Goal: Information Seeking & Learning: Compare options

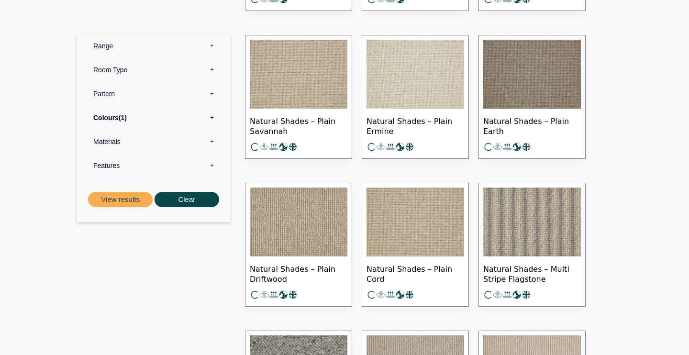
scroll to position [2341, 0]
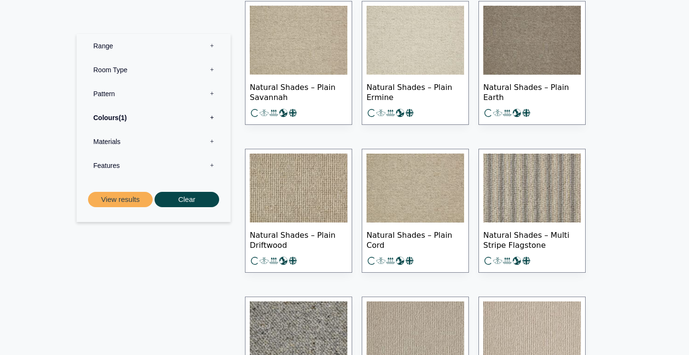
click at [525, 196] on img at bounding box center [532, 188] width 98 height 69
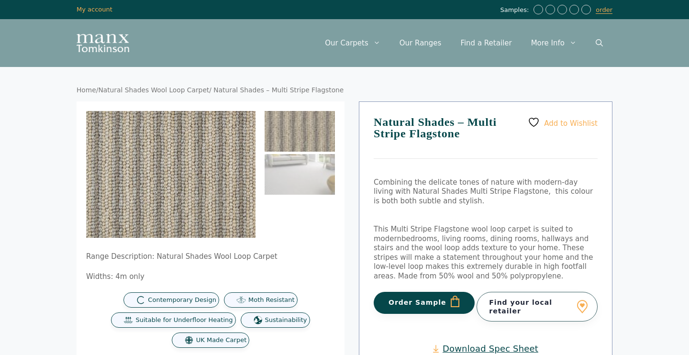
click at [294, 121] on img at bounding box center [300, 131] width 70 height 41
click at [295, 169] on img at bounding box center [300, 174] width 70 height 41
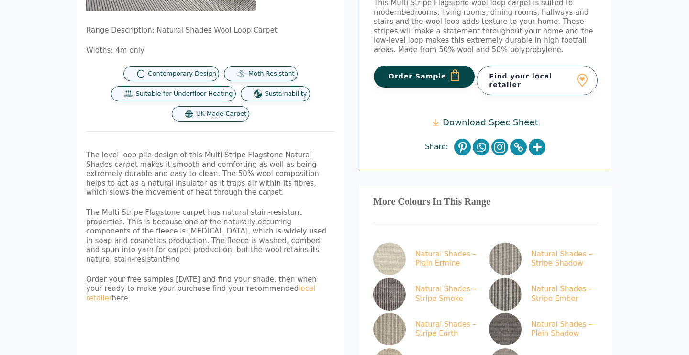
scroll to position [315, 0]
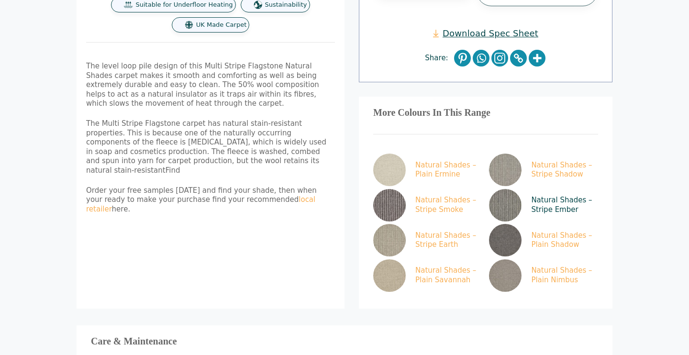
click at [543, 198] on link "Natural Shades – Stripe Ember" at bounding box center [541, 205] width 105 height 33
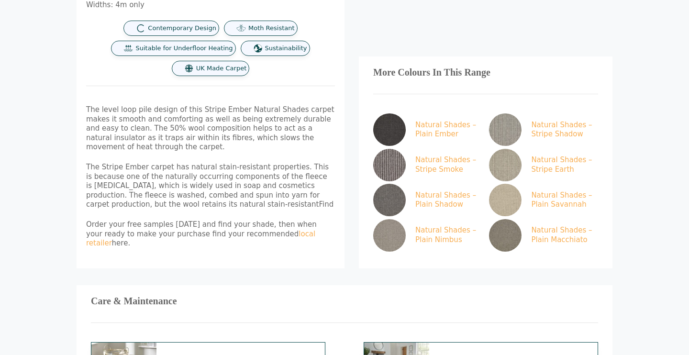
scroll to position [494, 0]
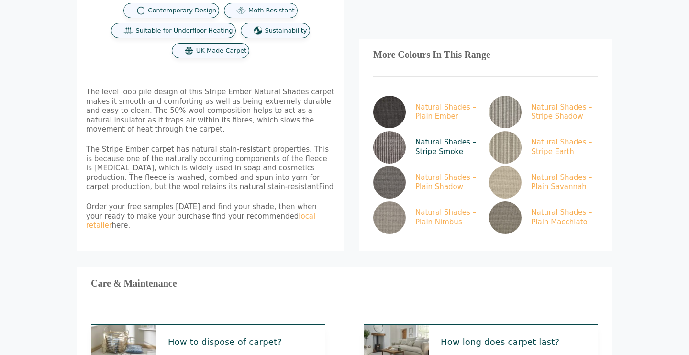
click at [395, 135] on img at bounding box center [389, 147] width 33 height 33
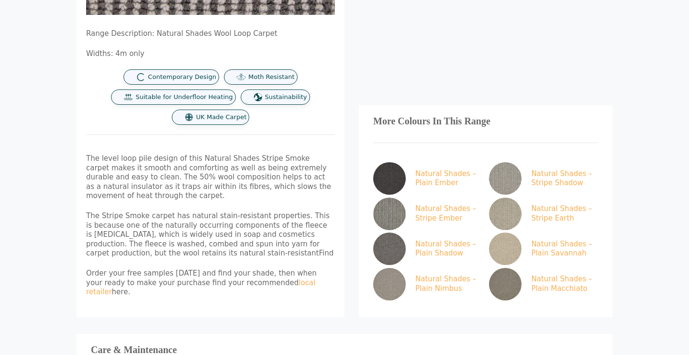
scroll to position [497, 0]
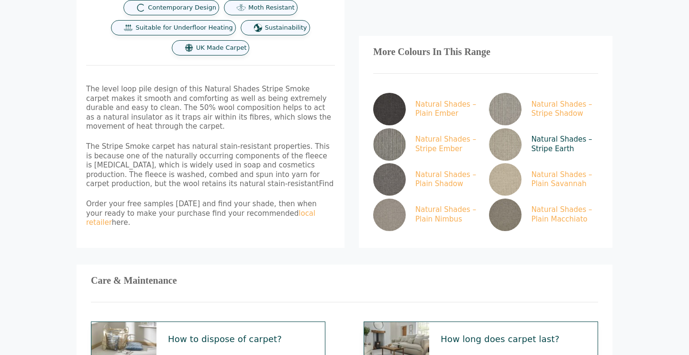
click at [506, 138] on img at bounding box center [505, 144] width 33 height 33
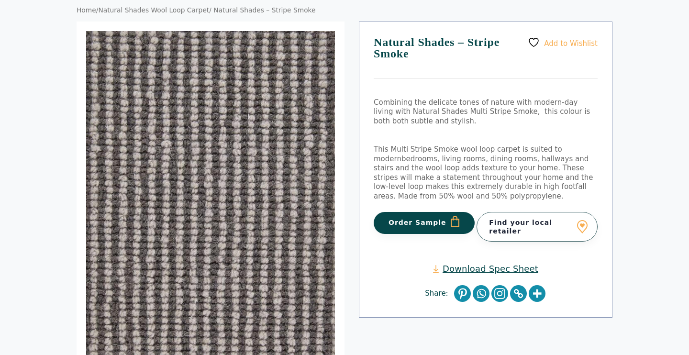
scroll to position [0, 0]
